Goal: Use online tool/utility: Use online tool/utility

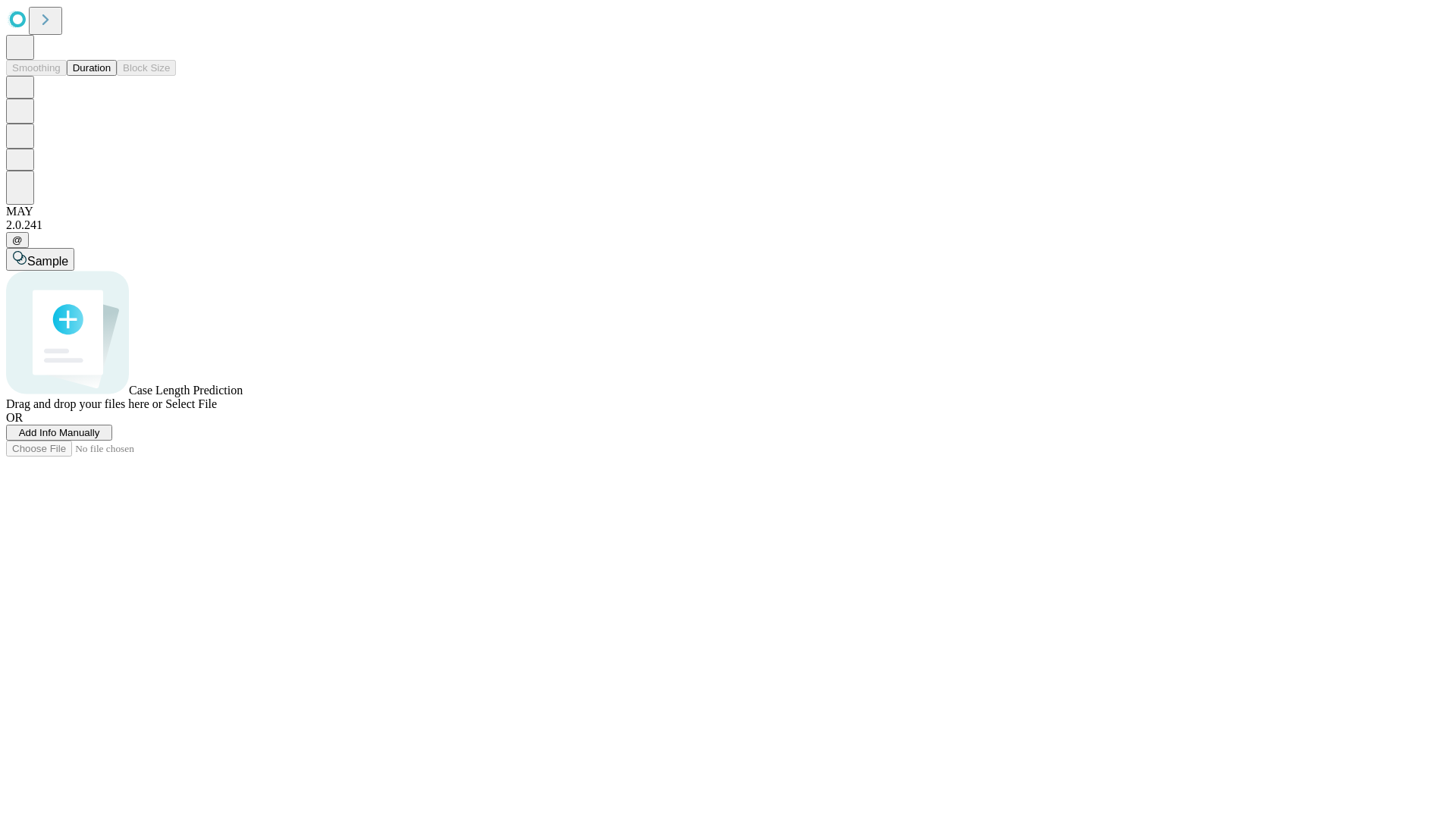
click at [111, 76] on button "Duration" at bounding box center [92, 68] width 50 height 16
click at [217, 410] on span "Select File" at bounding box center [191, 404] width 52 height 13
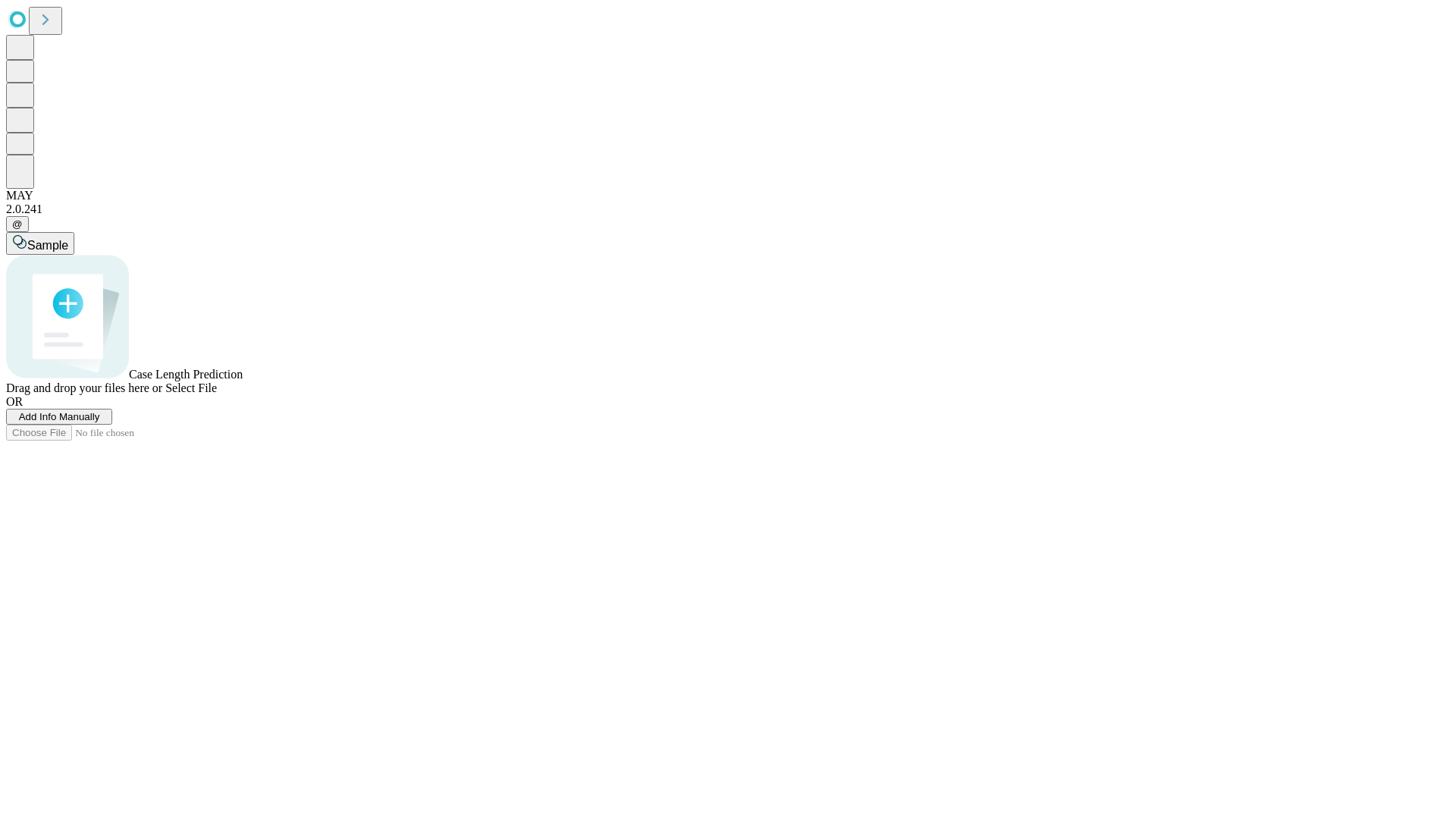
click at [217, 395] on span "Select File" at bounding box center [191, 388] width 52 height 13
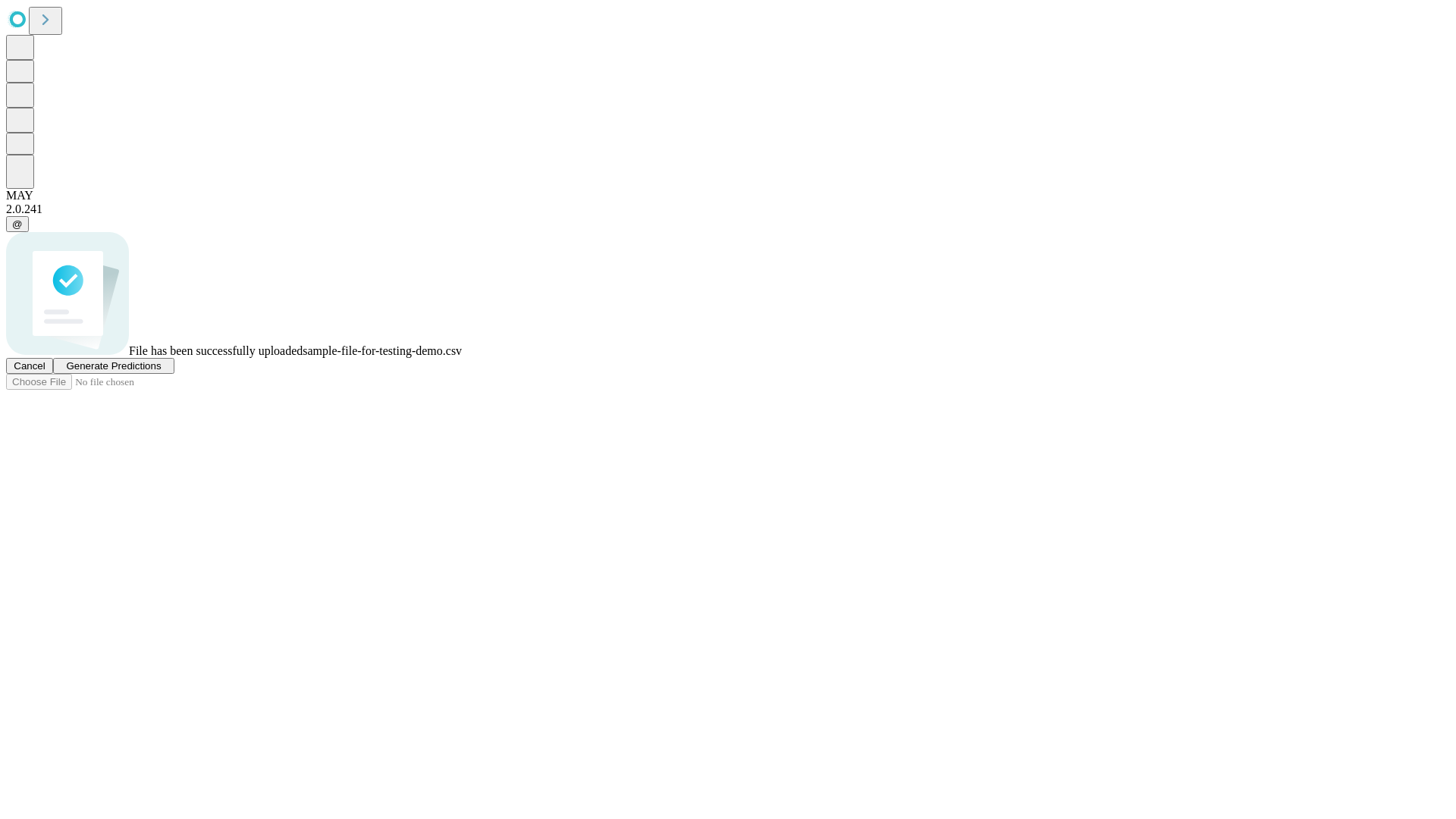
click at [161, 372] on span "Generate Predictions" at bounding box center [113, 366] width 94 height 11
